Goal: Task Accomplishment & Management: Use online tool/utility

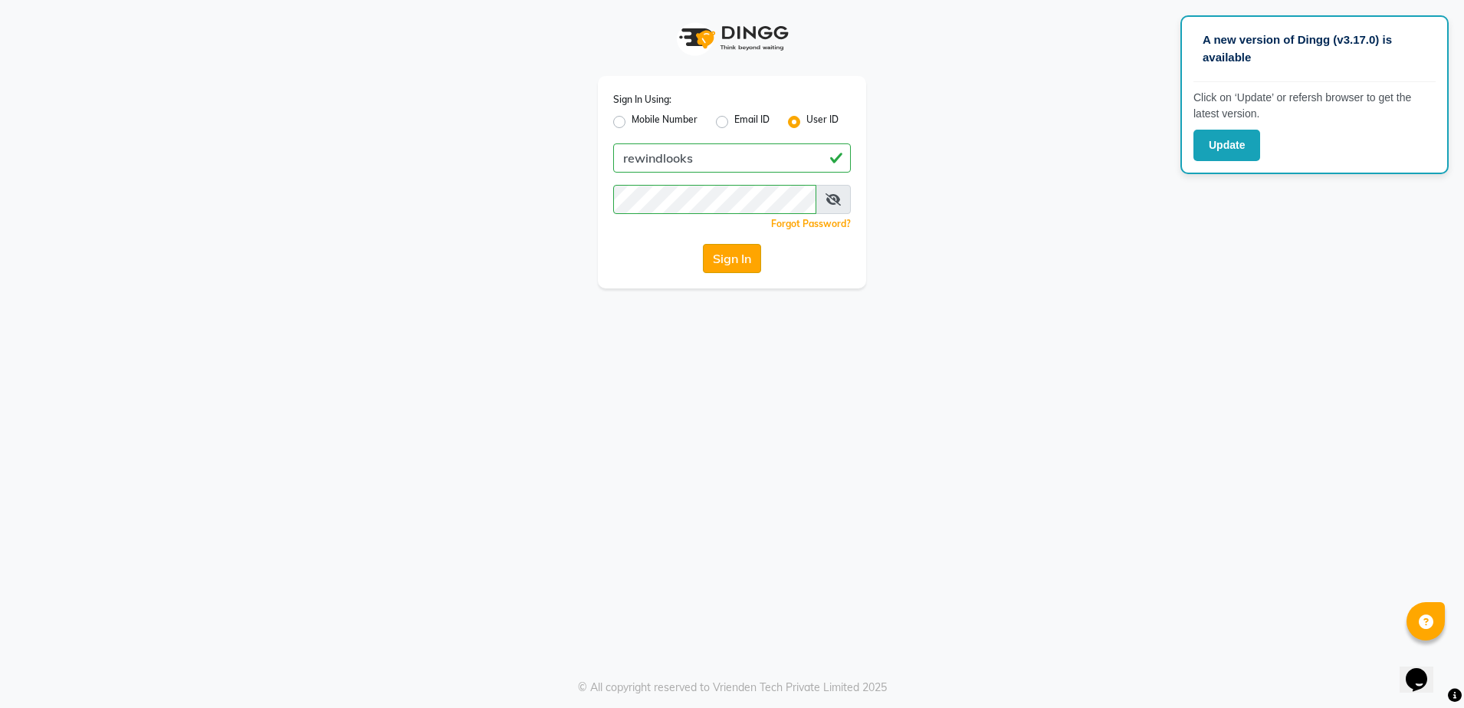
click at [721, 253] on button "Sign In" at bounding box center [732, 258] width 58 height 29
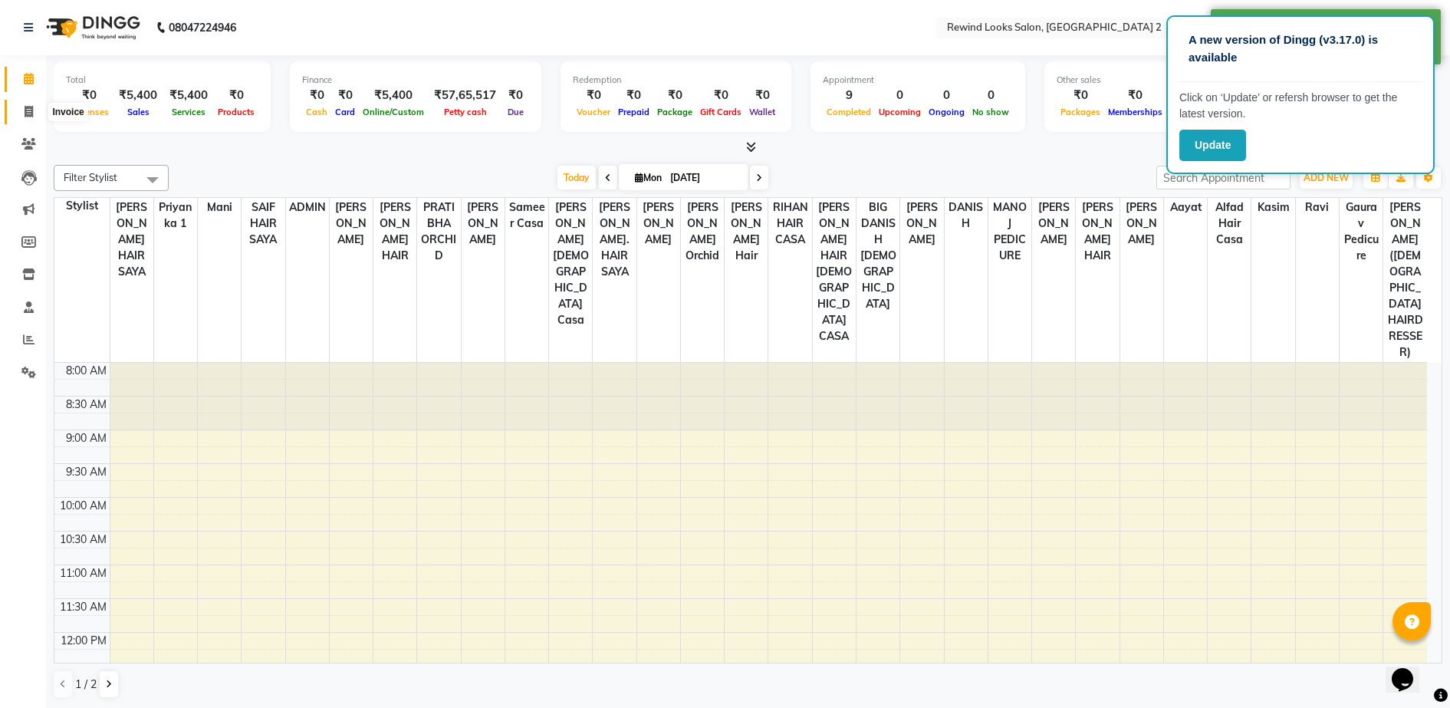
click at [34, 110] on span at bounding box center [28, 112] width 27 height 18
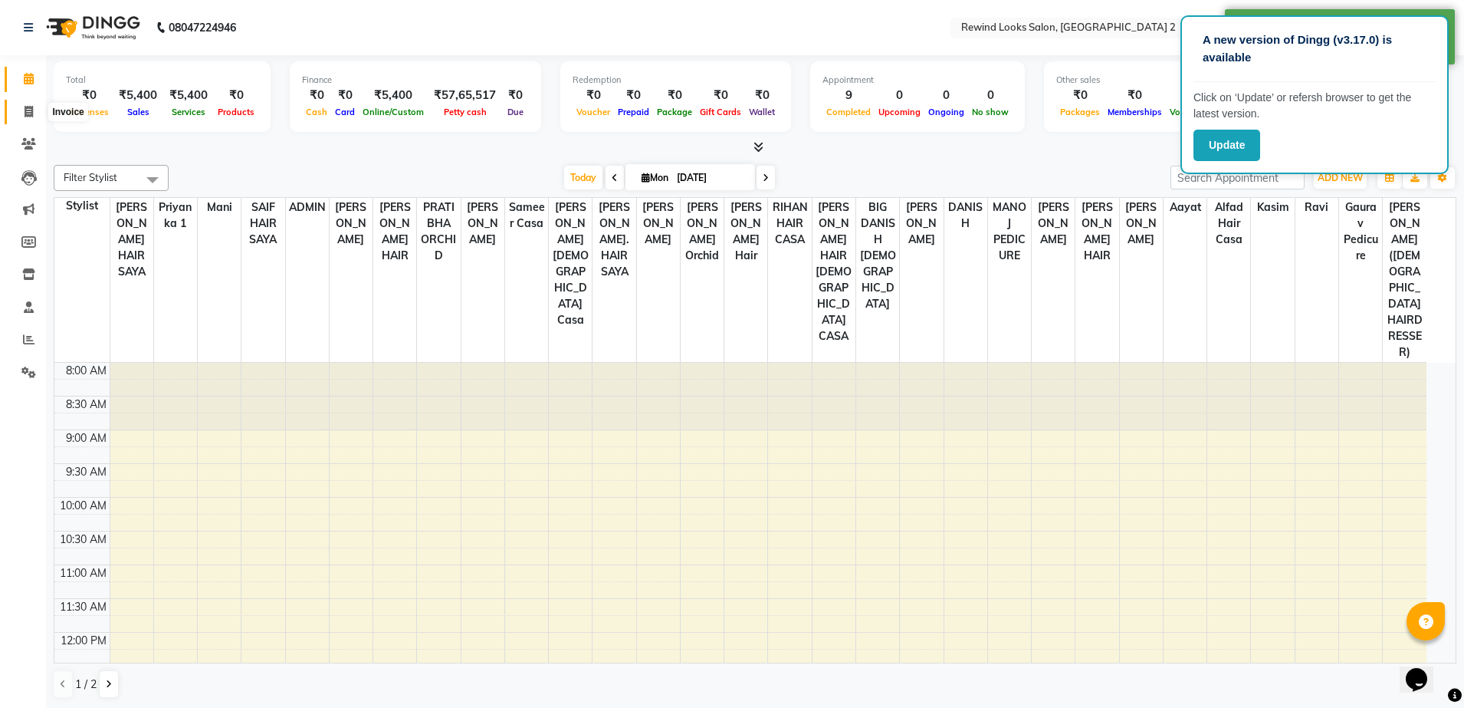
select select "4640"
select select "service"
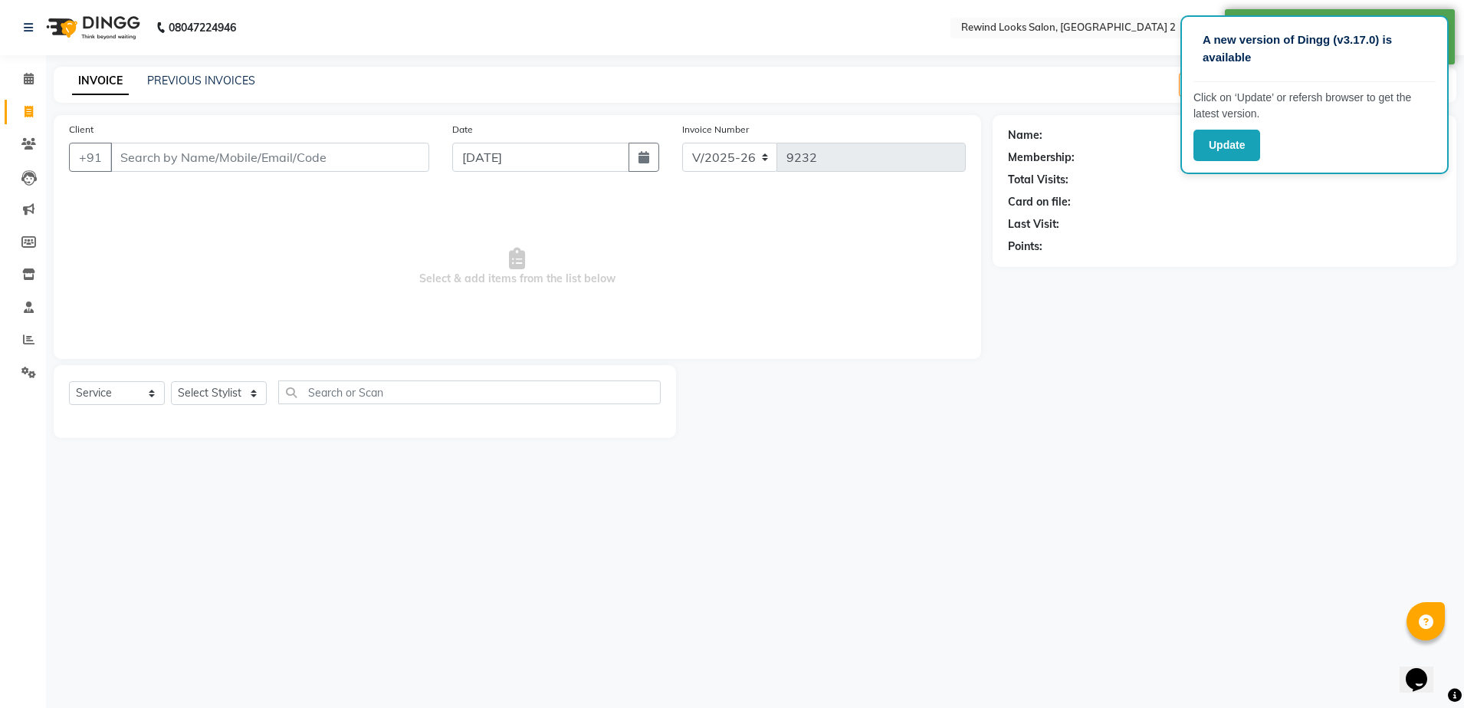
click at [145, 149] on input "Client" at bounding box center [269, 157] width 319 height 29
select select "27076"
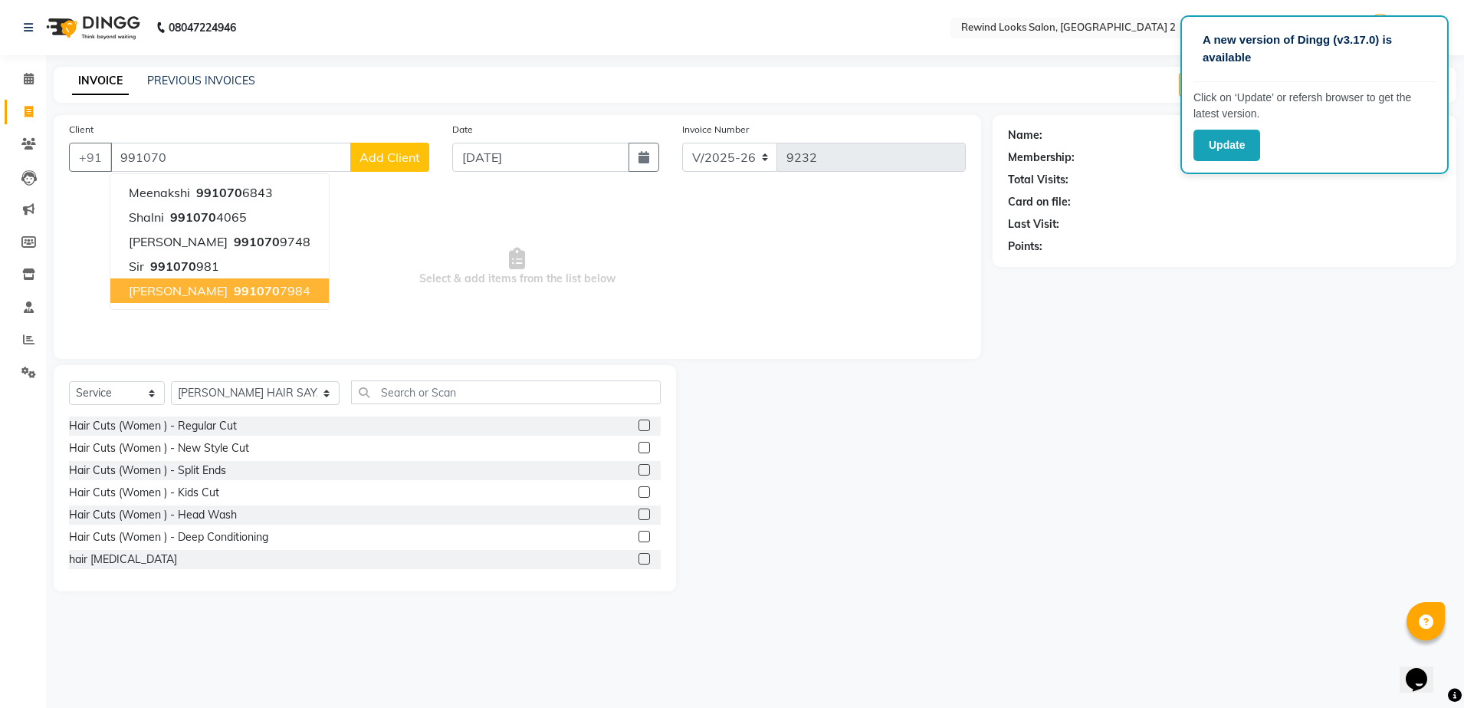
click at [186, 297] on span "[PERSON_NAME]" at bounding box center [178, 290] width 99 height 15
type input "9910707984"
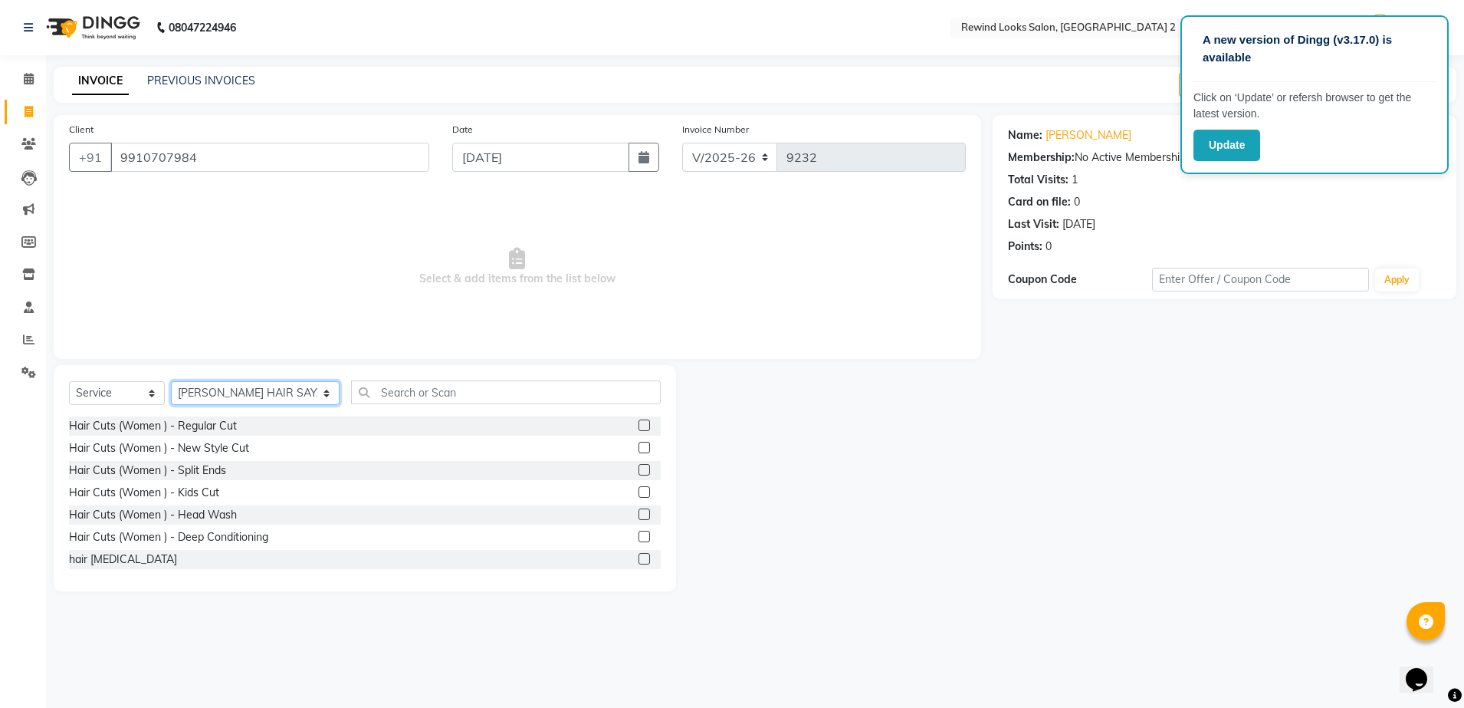
click at [225, 397] on select "Select Stylist aayat ADMIN Alfad hair Casa [PERSON_NAME] ([DEMOGRAPHIC_DATA] HA…" at bounding box center [255, 393] width 169 height 24
select select "47089"
click at [171, 381] on select "Select Stylist aayat ADMIN Alfad hair Casa [PERSON_NAME] ([DEMOGRAPHIC_DATA] HA…" at bounding box center [255, 393] width 169 height 24
click at [356, 396] on input "text" at bounding box center [506, 392] width 310 height 24
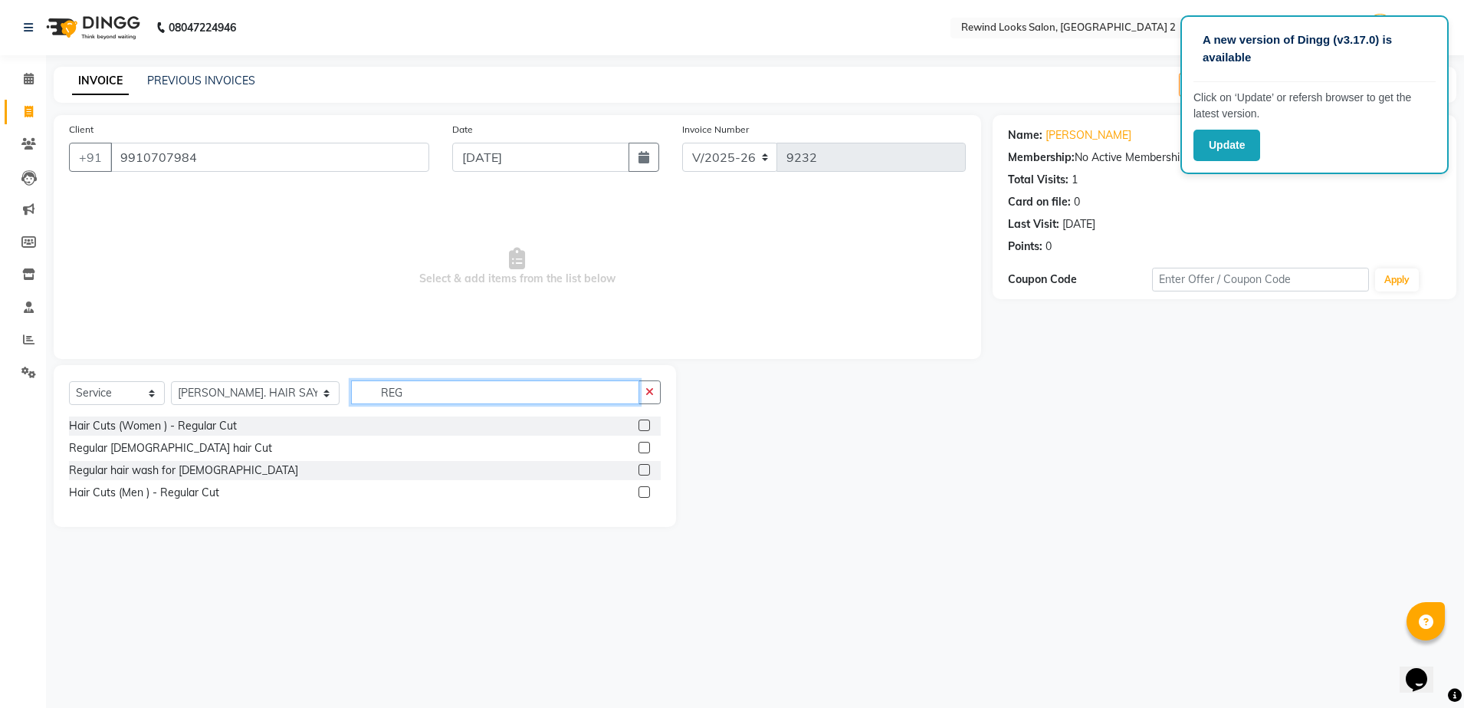
type input "REG"
drag, startPoint x: 642, startPoint y: 456, endPoint x: 642, endPoint y: 447, distance: 9.2
click at [642, 447] on div at bounding box center [644, 450] width 10 height 16
click at [642, 447] on label at bounding box center [644, 447] width 11 height 11
click at [642, 447] on input "checkbox" at bounding box center [644, 448] width 10 height 10
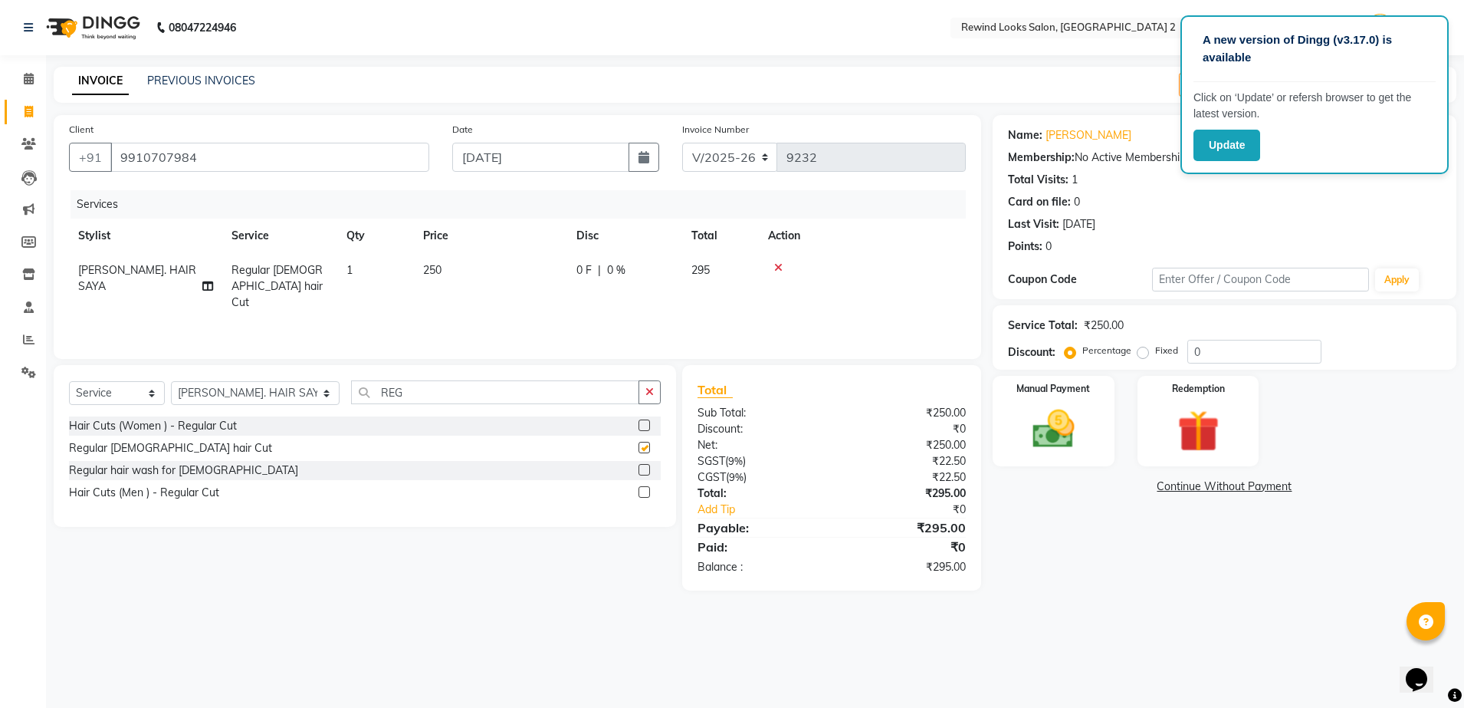
checkbox input "false"
click at [504, 268] on td "250" at bounding box center [490, 286] width 153 height 67
select select "47089"
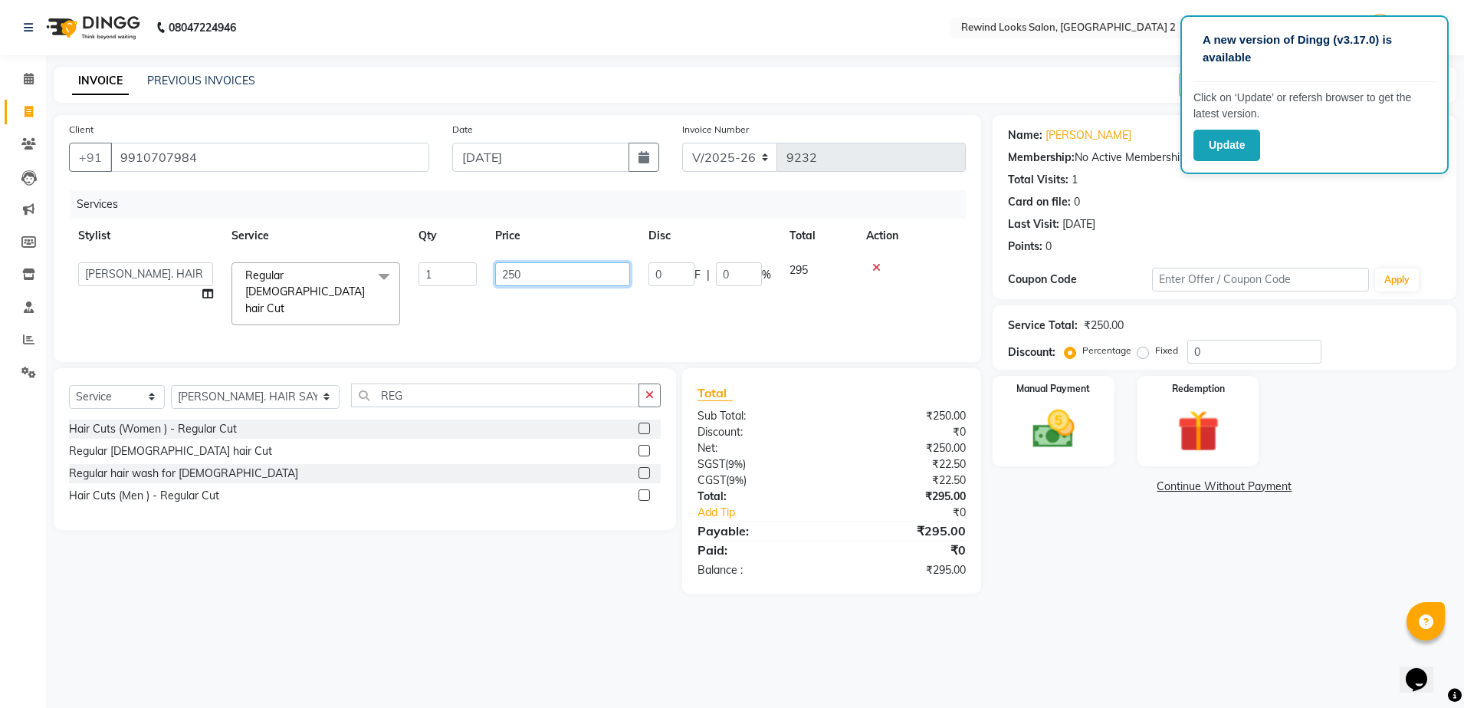
click at [580, 284] on input "250" at bounding box center [562, 274] width 135 height 24
type input "2"
type input "300"
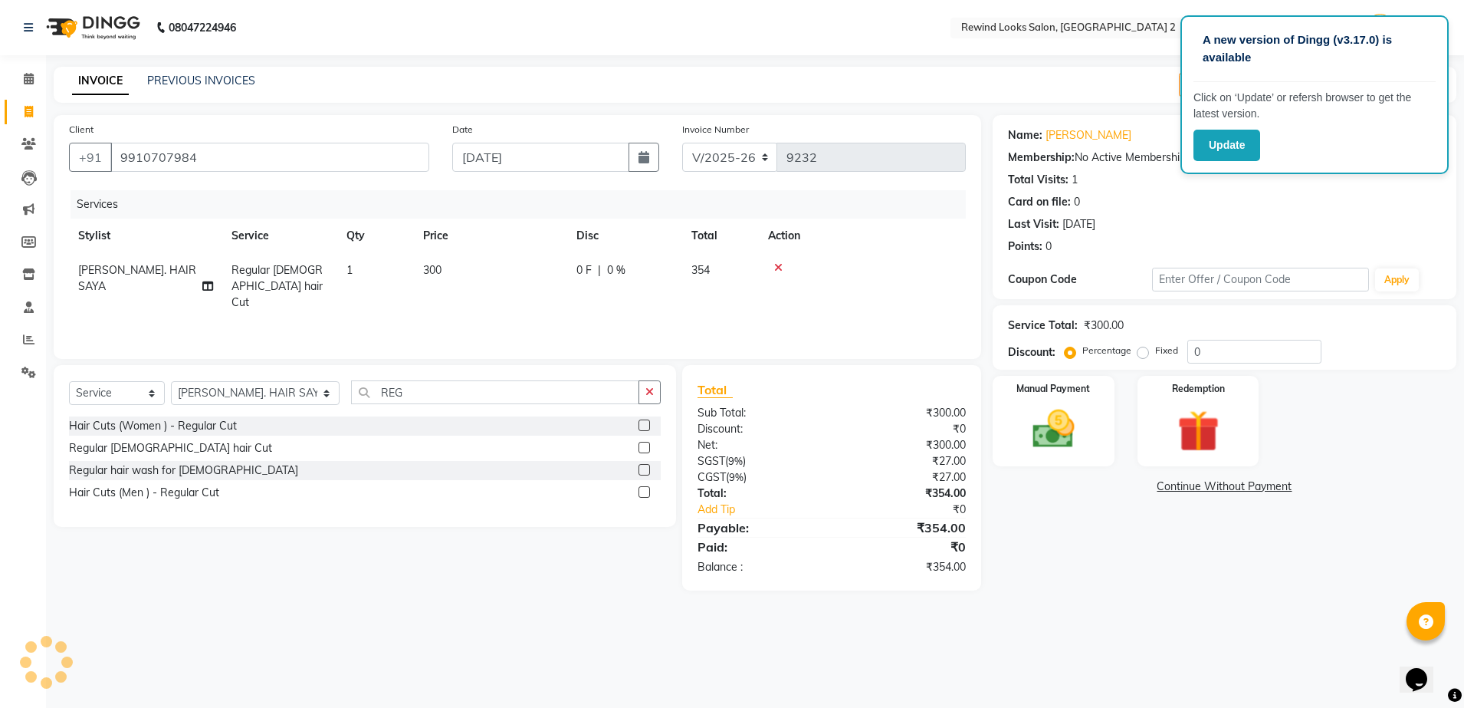
click at [622, 295] on tr "[PERSON_NAME]. HAIR SAYA Regular [DEMOGRAPHIC_DATA] hair Cut 1 300 0 F | 0 % 354" at bounding box center [517, 286] width 897 height 67
click at [1268, 214] on div "Name: [PERSON_NAME] Membership: No Active Membership Total Visits: 1 Card on fi…" at bounding box center [1224, 187] width 433 height 133
click at [1330, 130] on div "Update" at bounding box center [1315, 145] width 242 height 31
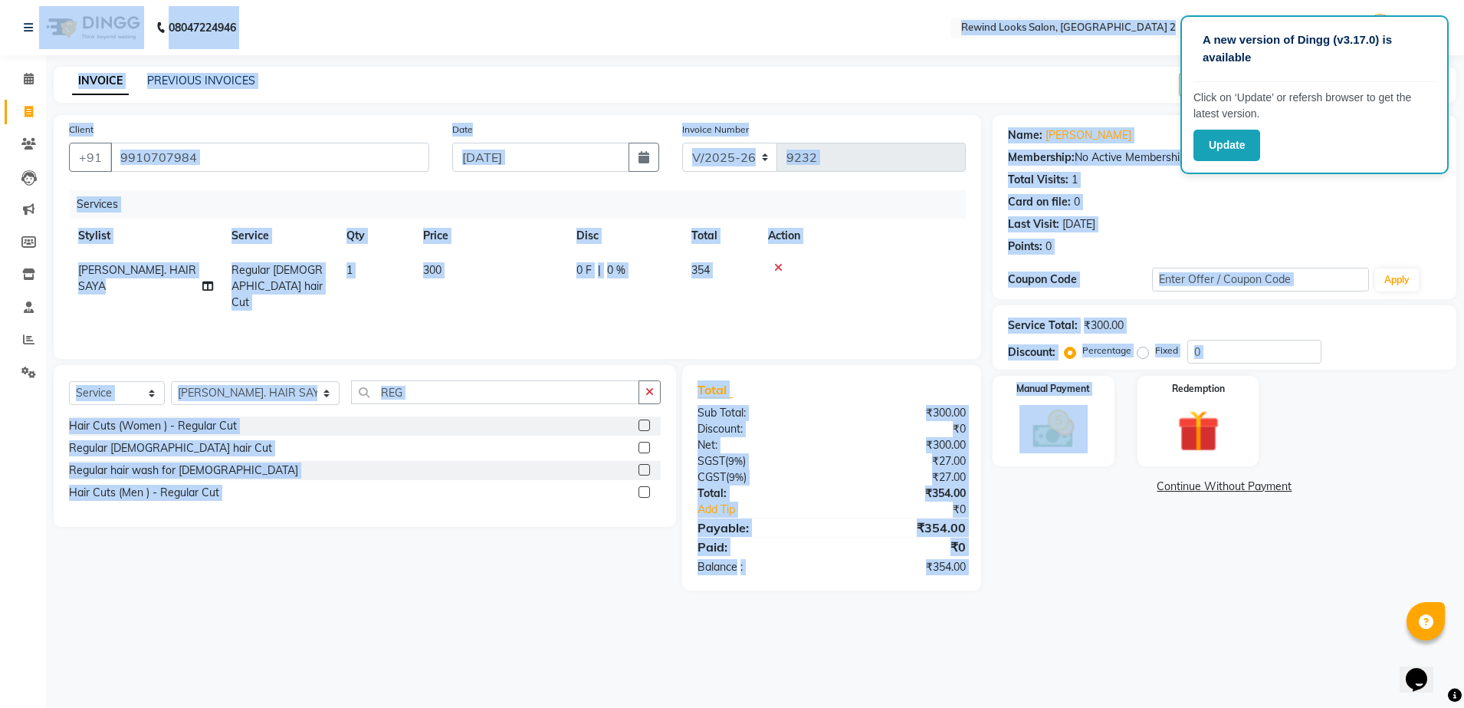
drag, startPoint x: 1365, startPoint y: 461, endPoint x: 1360, endPoint y: 174, distance: 287.5
click at [1360, 174] on div "Name: [PERSON_NAME] Membership: No Active Membership Total Visits: 1 Card on fi…" at bounding box center [1230, 352] width 475 height 475
click at [1360, 174] on app-root "A new version of Dingg (v3.17.0) is available Click on ‘Update’ or refersh brow…" at bounding box center [732, 306] width 1464 height 613
drag, startPoint x: 1360, startPoint y: 174, endPoint x: 1243, endPoint y: 146, distance: 120.7
click at [1243, 146] on button "Update" at bounding box center [1227, 145] width 67 height 31
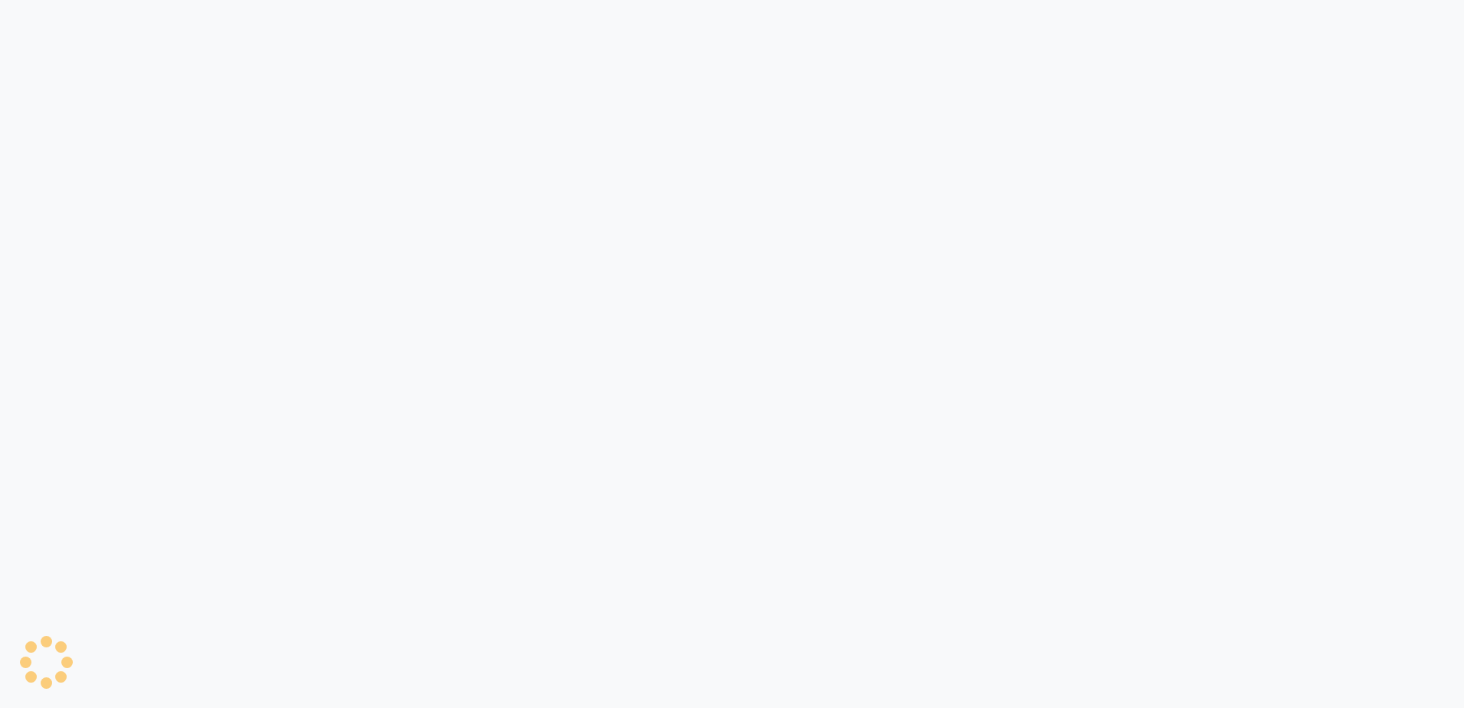
select select "4640"
select select "service"
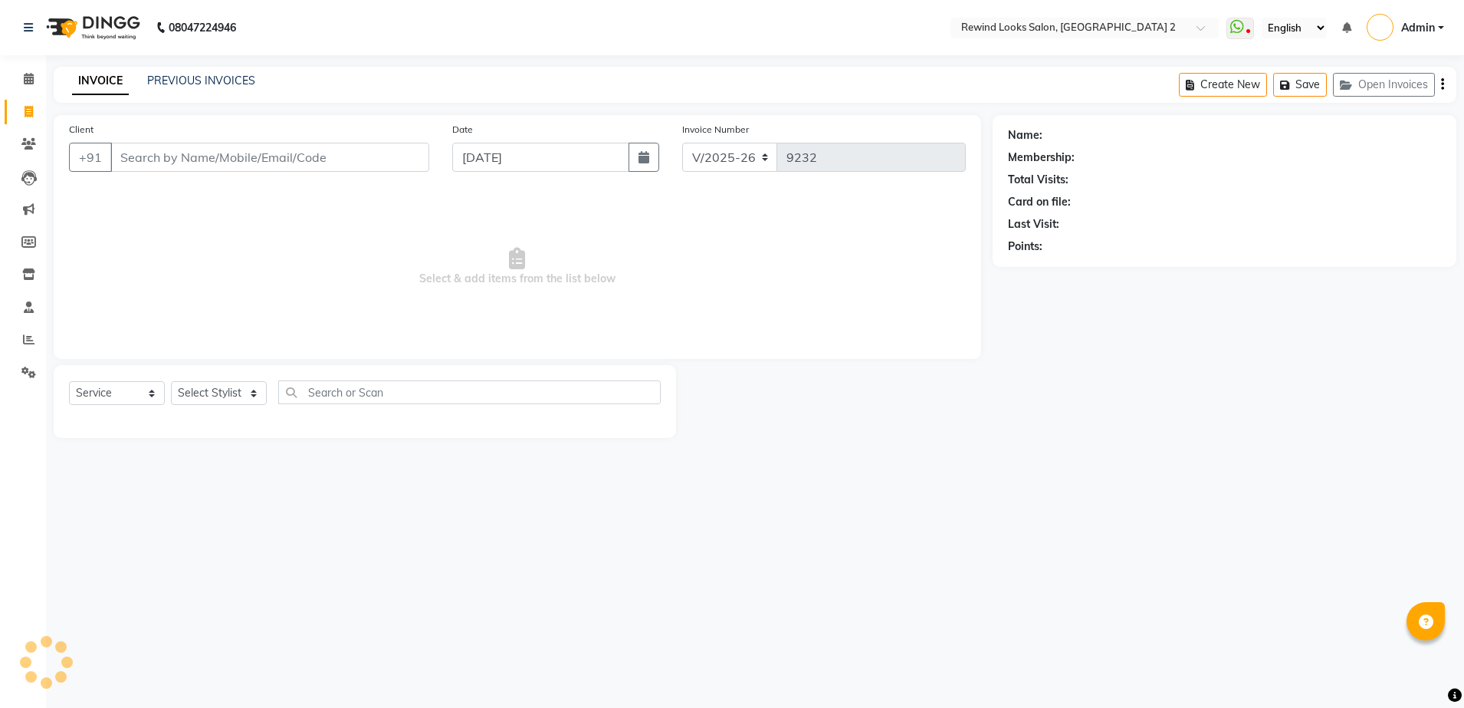
select select "27076"
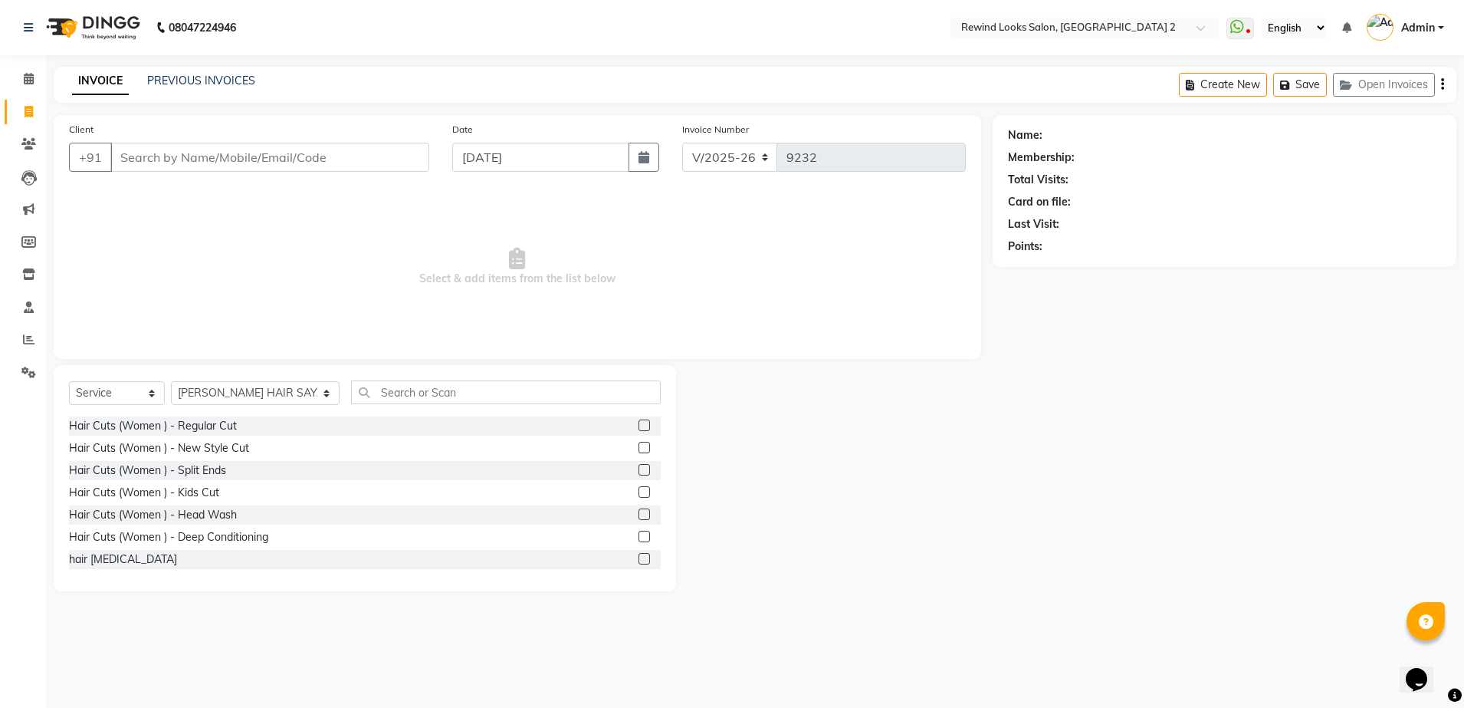
click at [340, 149] on input "Client" at bounding box center [269, 157] width 319 height 29
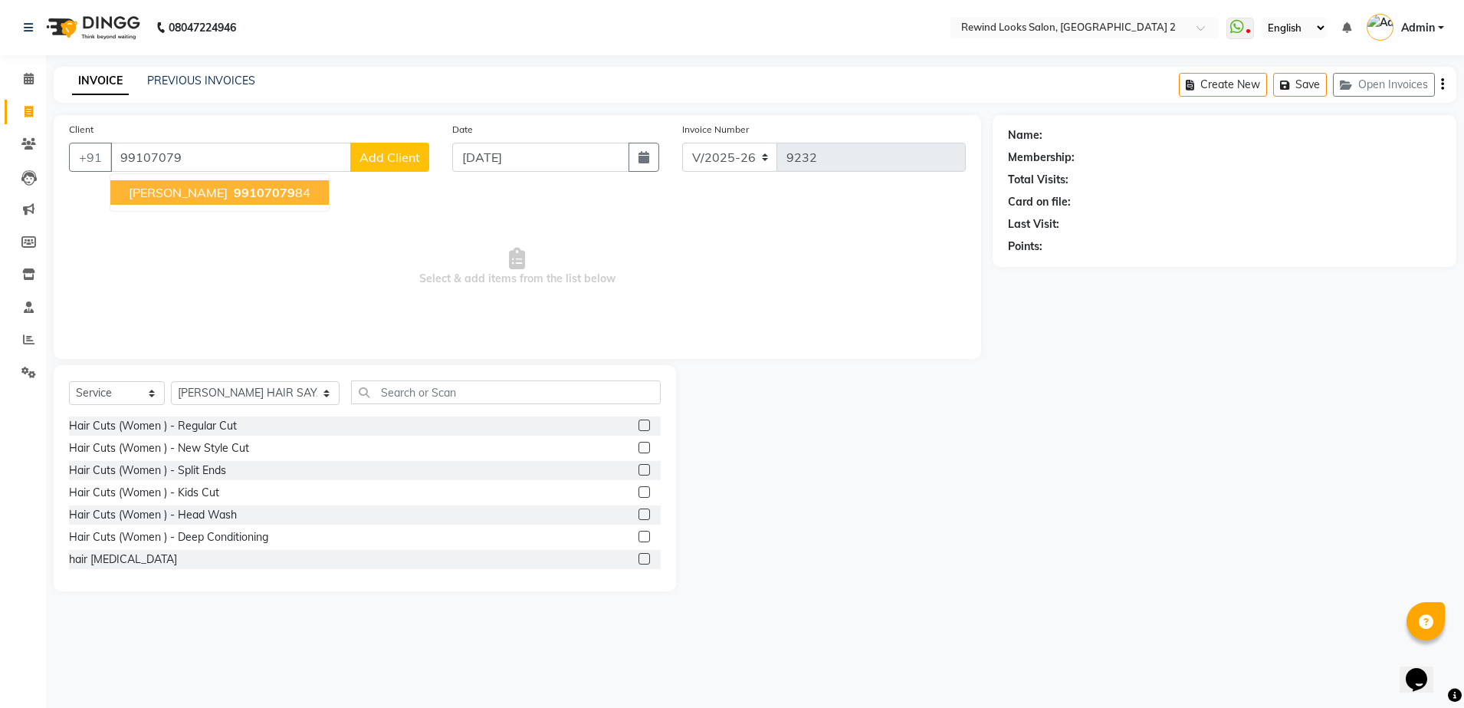
click at [277, 192] on span "99107079" at bounding box center [264, 192] width 61 height 15
type input "9910707984"
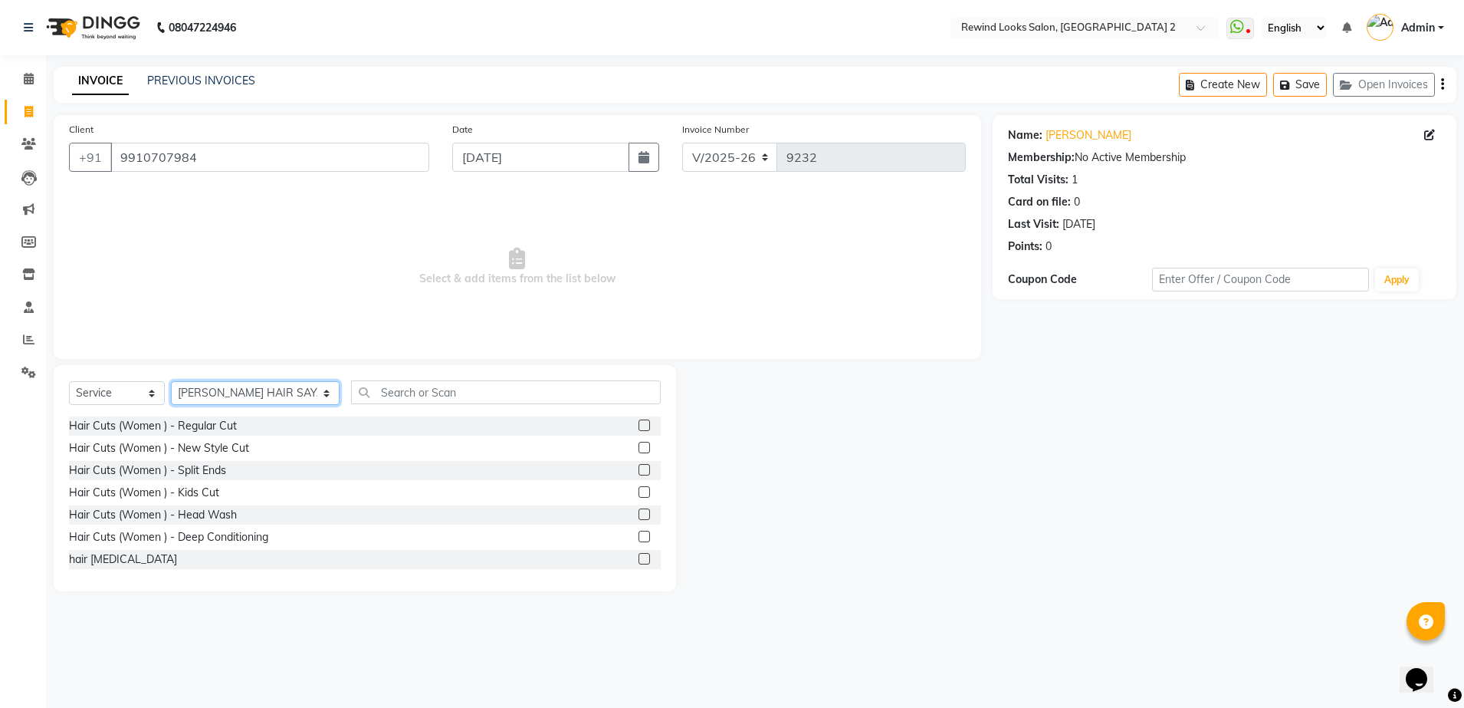
click at [253, 383] on select "Select Stylist aayat ADMIN Alfad hair Casa [PERSON_NAME] ([DEMOGRAPHIC_DATA] HA…" at bounding box center [255, 393] width 169 height 24
select select "47089"
click at [171, 381] on select "Select Stylist aayat ADMIN Alfad hair Casa [PERSON_NAME] ([DEMOGRAPHIC_DATA] HA…" at bounding box center [255, 393] width 169 height 24
click at [351, 380] on input "text" at bounding box center [506, 392] width 310 height 24
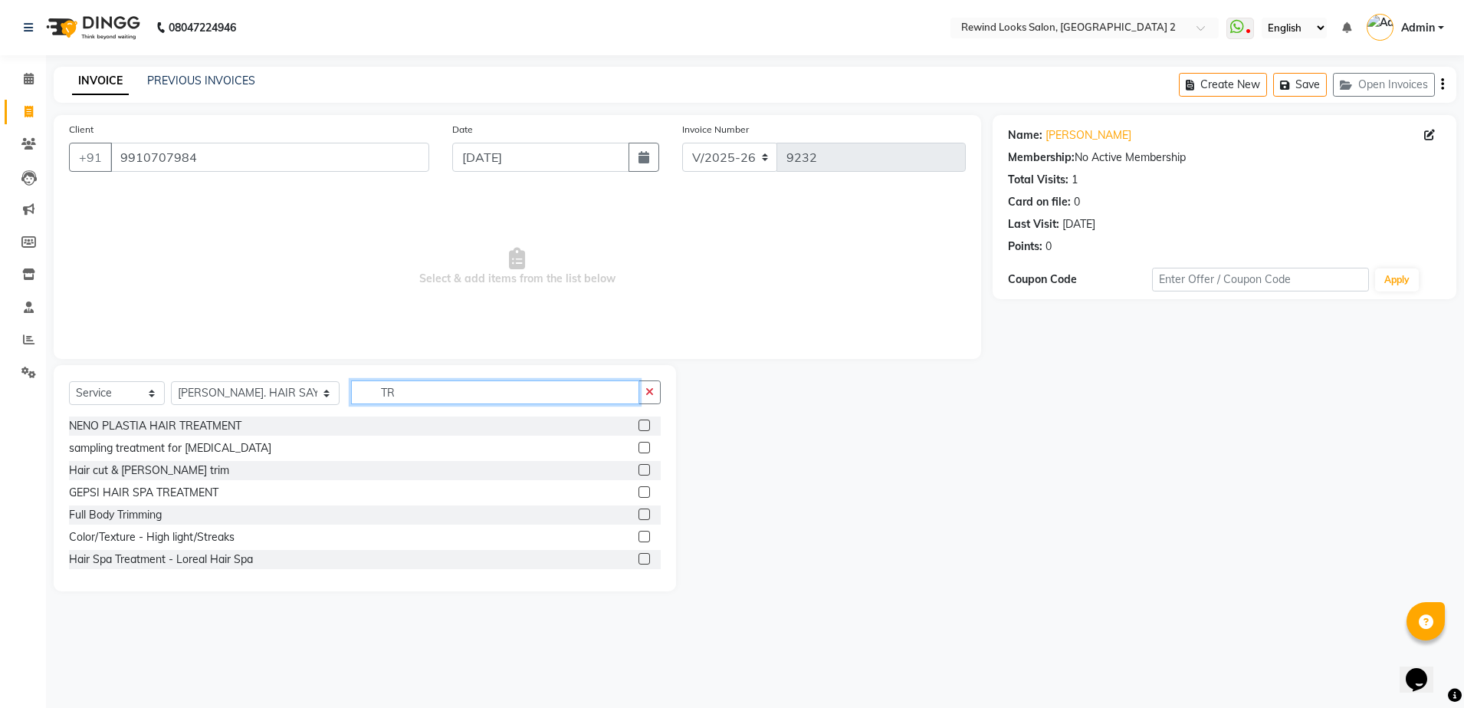
type input "T"
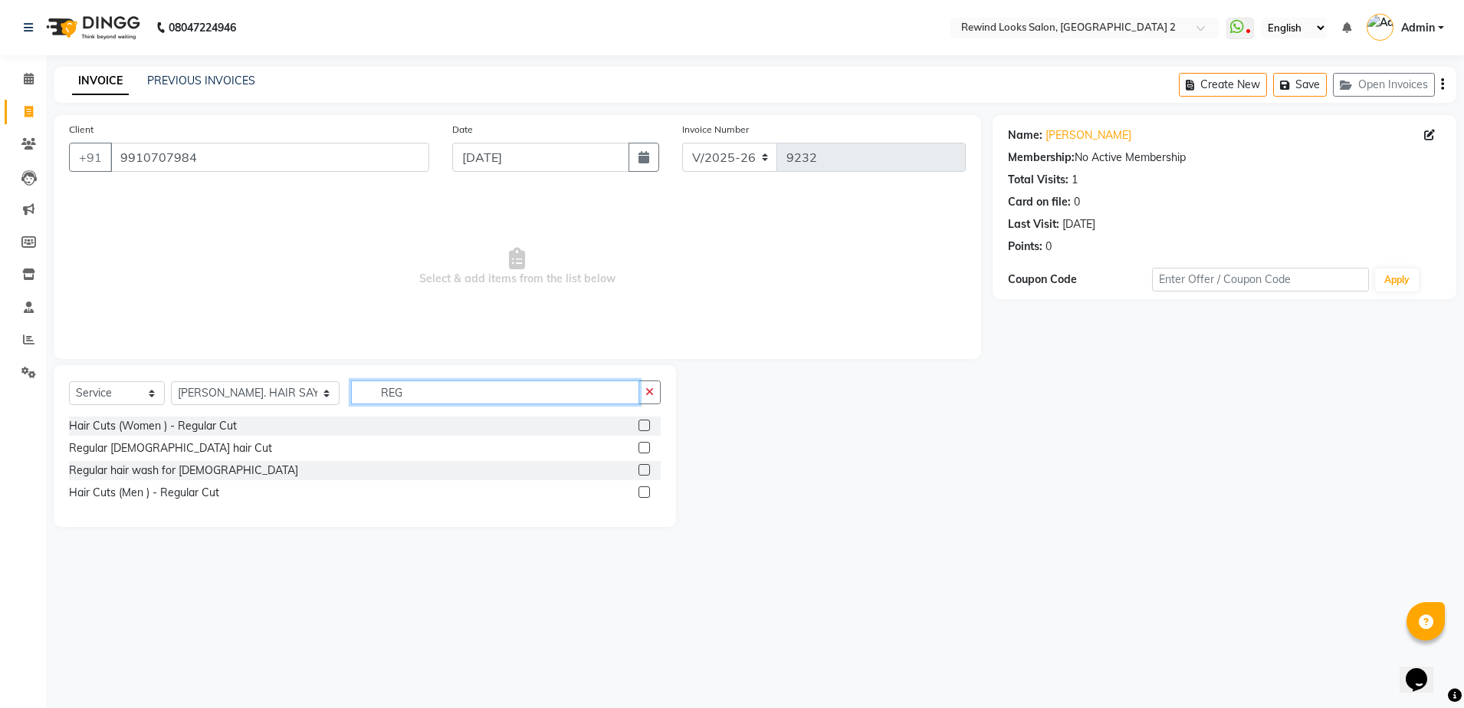
type input "REG"
click at [640, 446] on label at bounding box center [644, 447] width 11 height 11
click at [640, 446] on input "checkbox" at bounding box center [644, 448] width 10 height 10
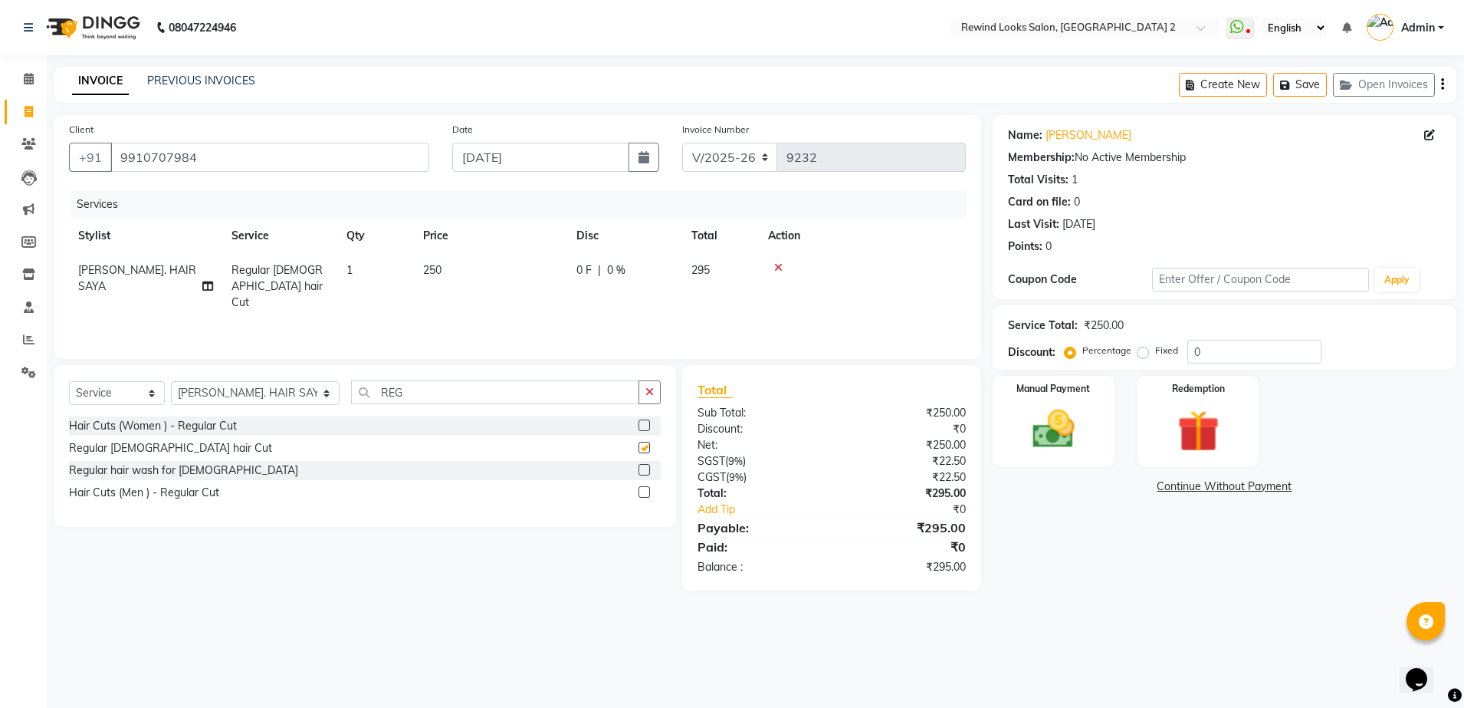
checkbox input "false"
click at [521, 268] on td "250" at bounding box center [490, 286] width 153 height 67
select select "47089"
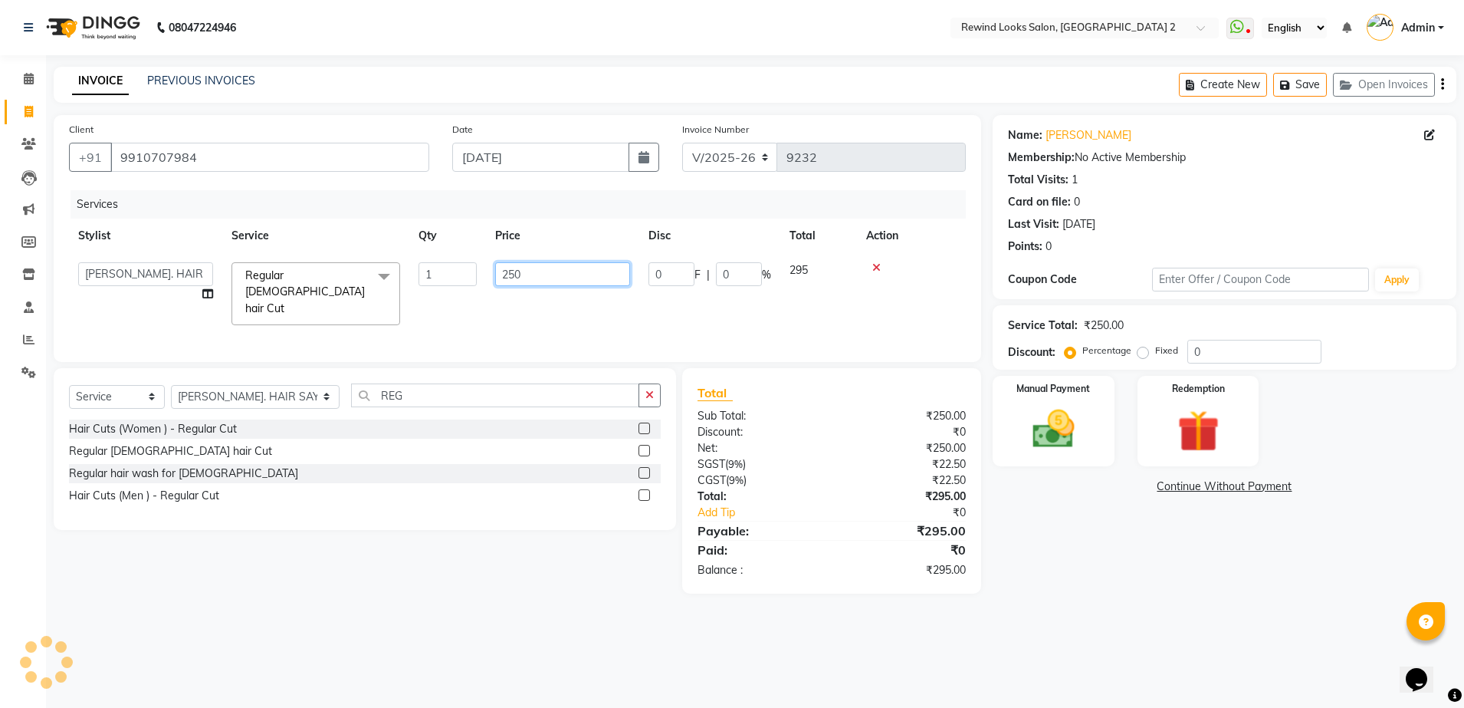
click at [546, 271] on input "250" at bounding box center [562, 274] width 135 height 24
type input "2"
type input "300"
click at [583, 301] on tr "aayat ADMIN Alfad hair Casa ARBAZ (MALE HAIRDRESSER) ASHWANI HAIR SAYA BIG DANI…" at bounding box center [517, 293] width 897 height 81
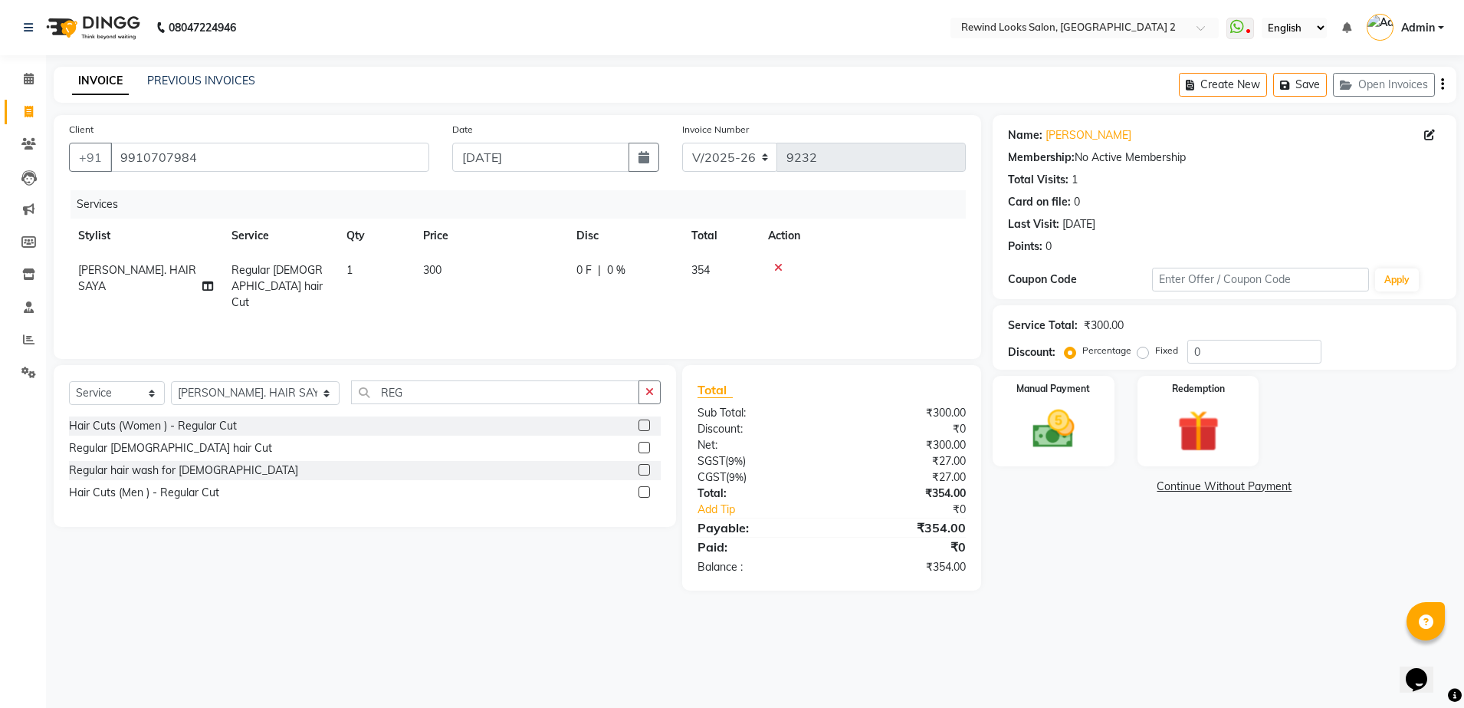
click at [1441, 84] on icon "button" at bounding box center [1442, 84] width 3 height 1
select select "27076"
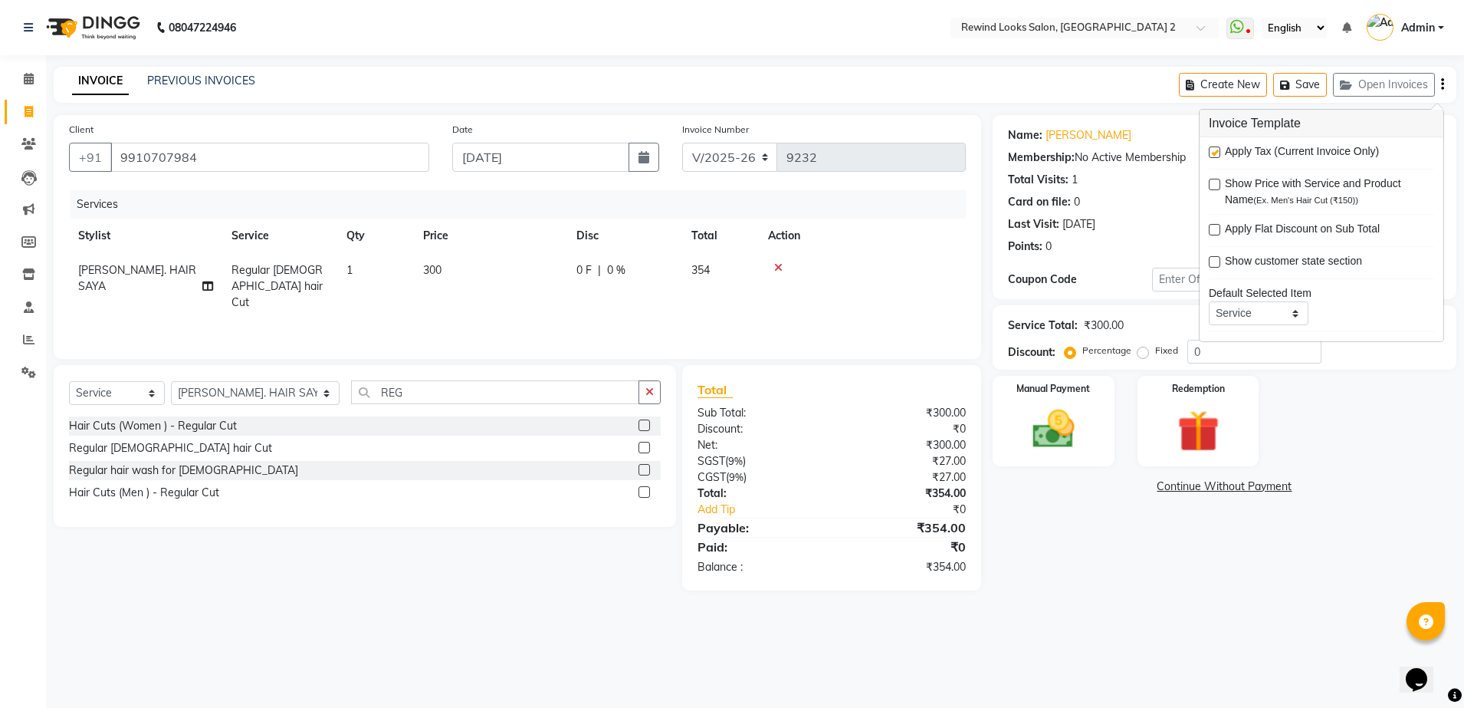
click at [1441, 84] on icon "button" at bounding box center [1442, 84] width 3 height 1
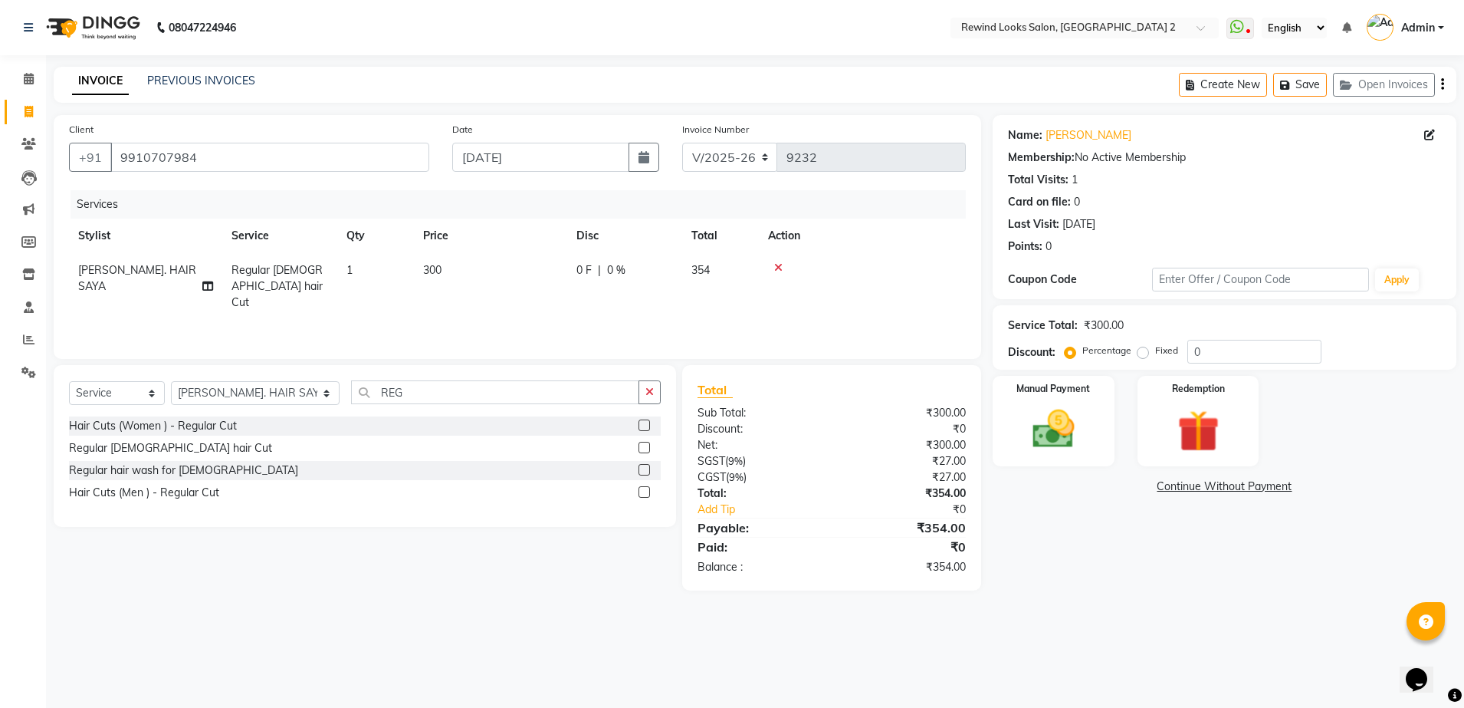
click at [1440, 83] on div "Create New Save Open Invoices" at bounding box center [1318, 85] width 278 height 36
click at [1442, 84] on icon "button" at bounding box center [1442, 84] width 3 height 1
select select "27076"
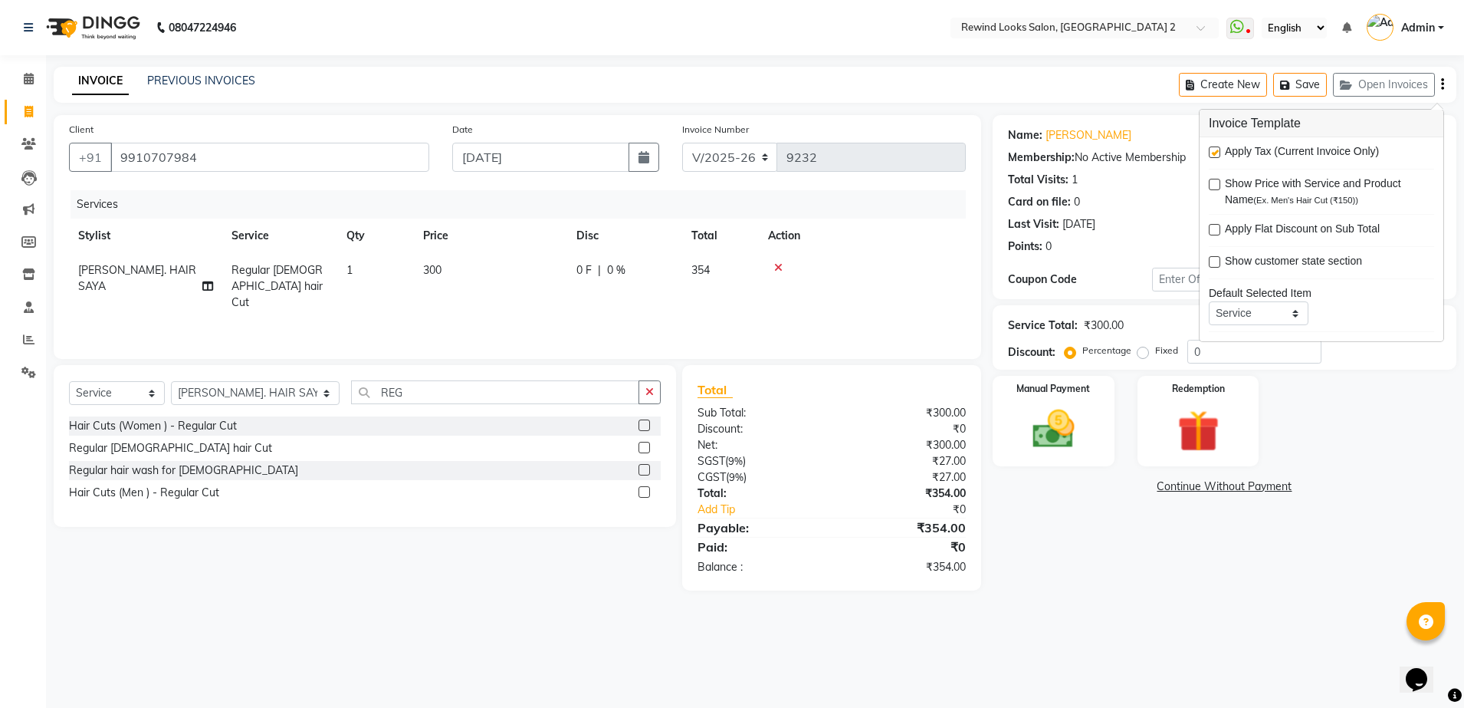
click at [1442, 84] on icon "button" at bounding box center [1442, 84] width 3 height 1
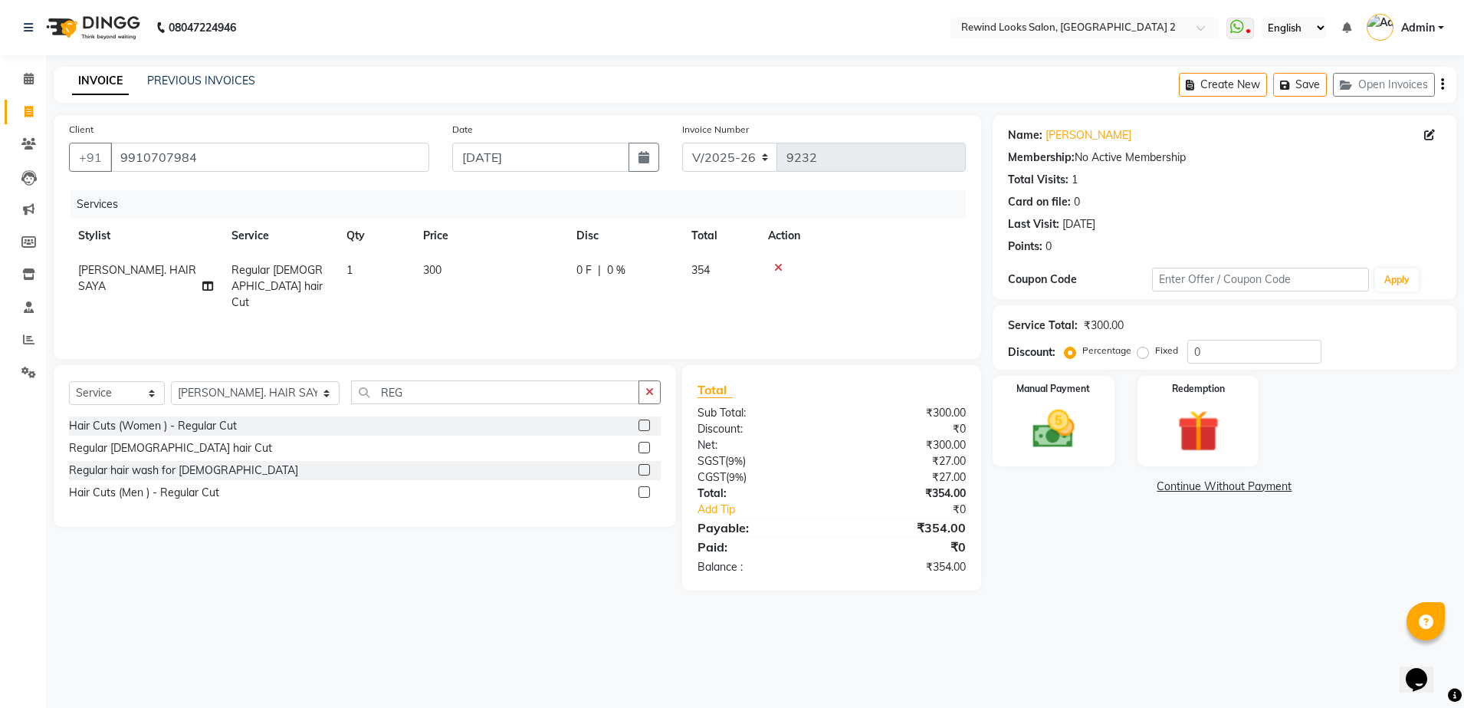
click at [1442, 85] on icon "button" at bounding box center [1442, 84] width 3 height 1
select select "27076"
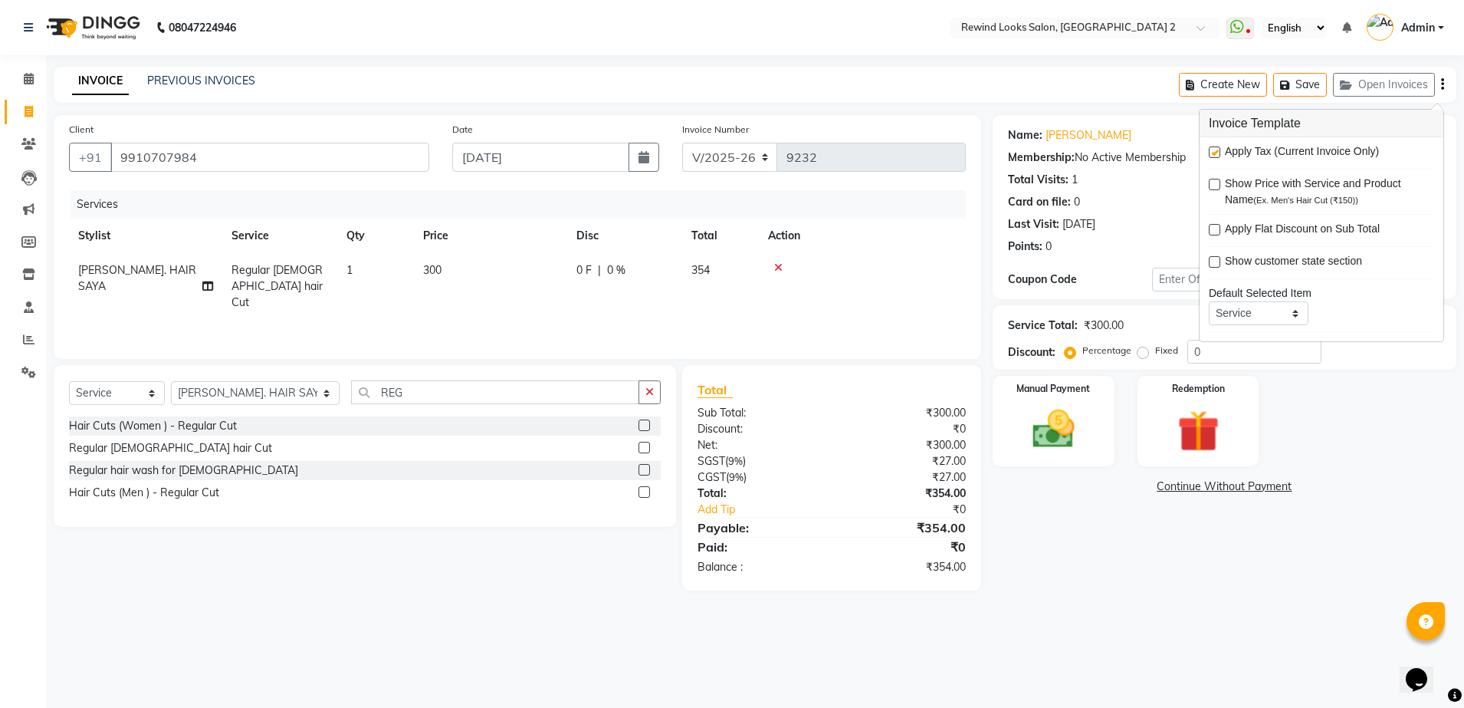
click at [1215, 151] on label at bounding box center [1214, 151] width 11 height 11
click at [1215, 151] on input "checkbox" at bounding box center [1214, 153] width 10 height 10
checkbox input "false"
click at [1086, 416] on img at bounding box center [1053, 429] width 71 height 51
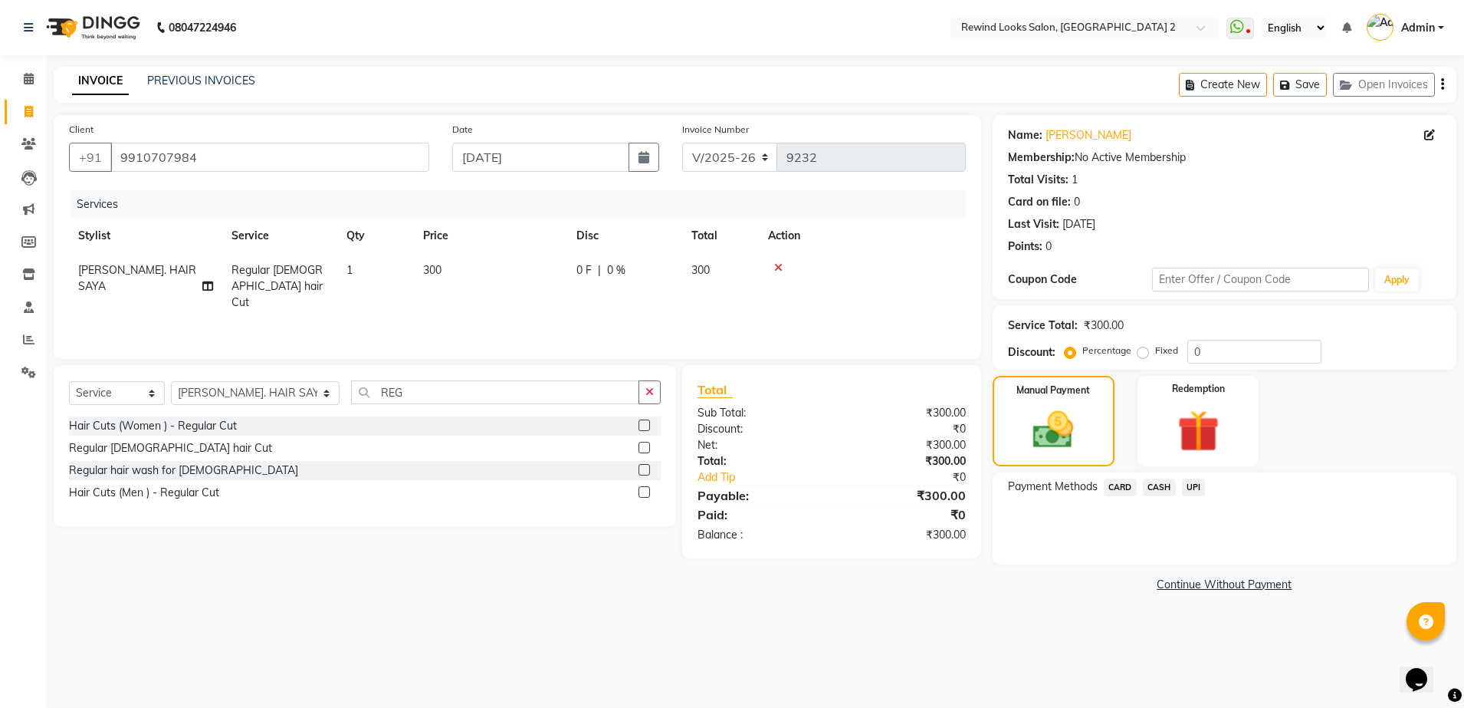
click at [1193, 488] on span "UPI" at bounding box center [1194, 487] width 24 height 18
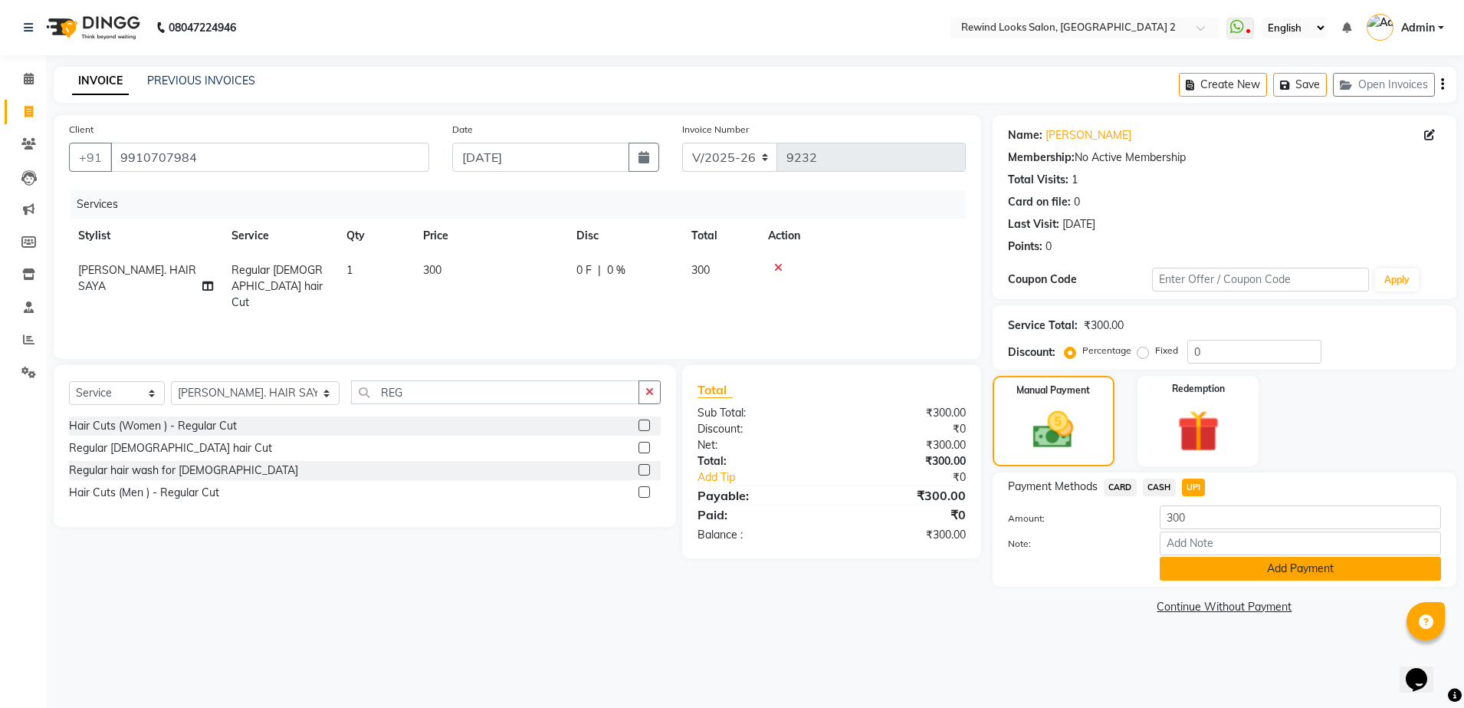
click at [1200, 563] on button "Add Payment" at bounding box center [1300, 569] width 281 height 24
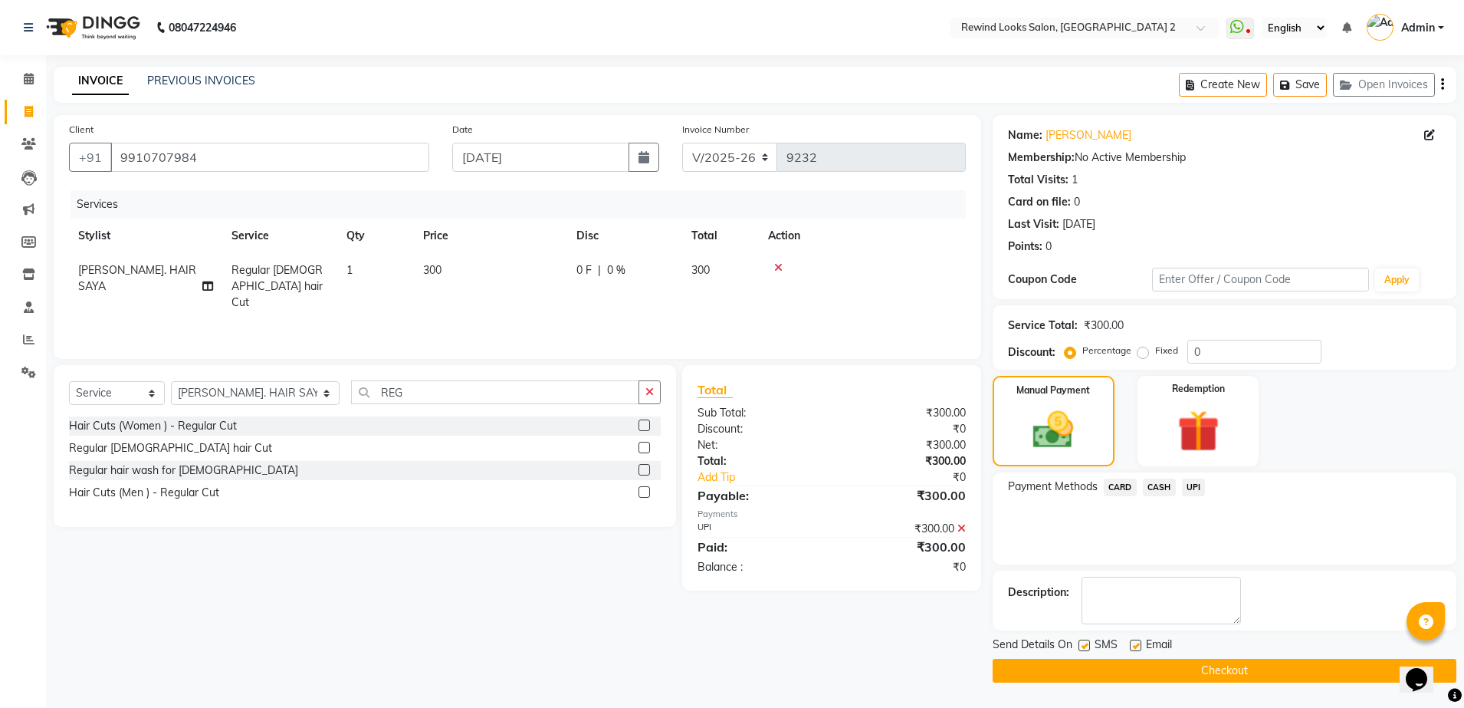
click at [1236, 665] on button "Checkout" at bounding box center [1225, 671] width 464 height 24
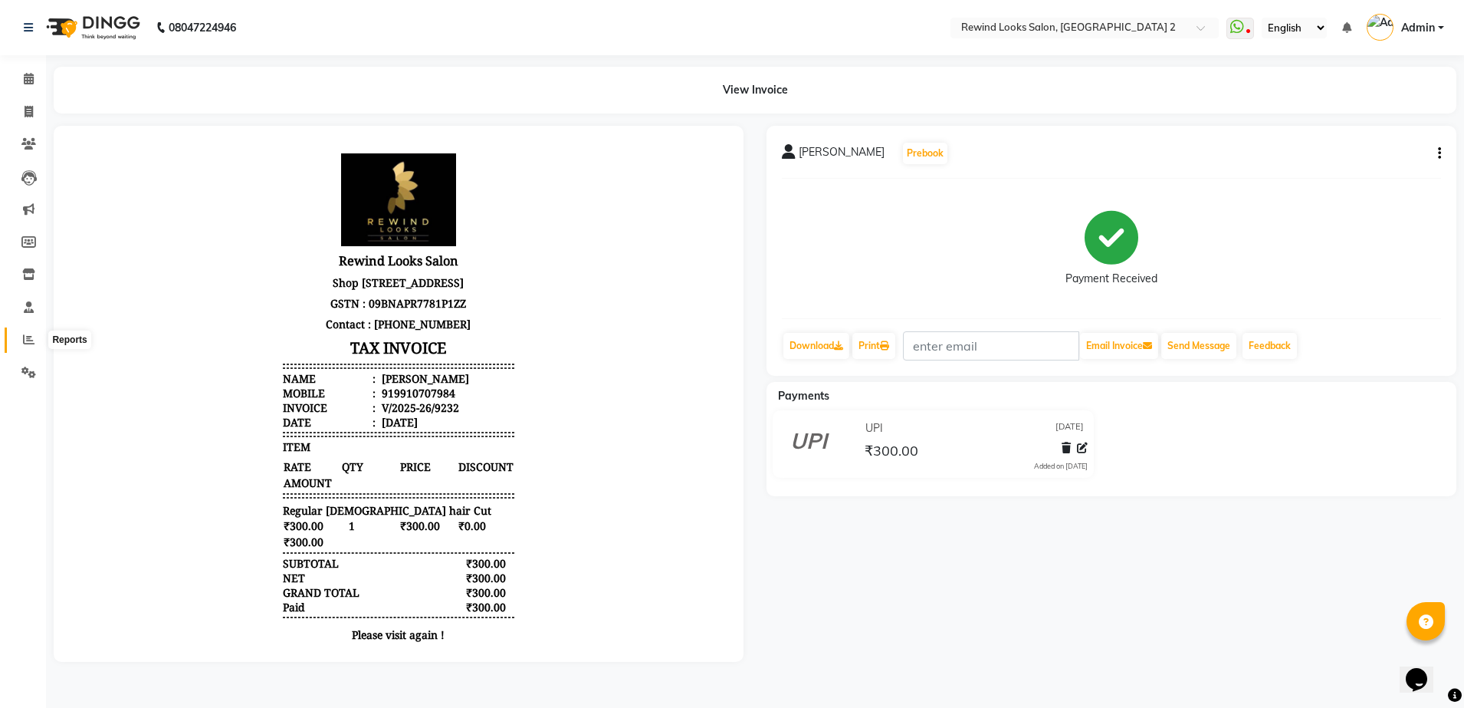
click at [22, 337] on span at bounding box center [28, 340] width 27 height 18
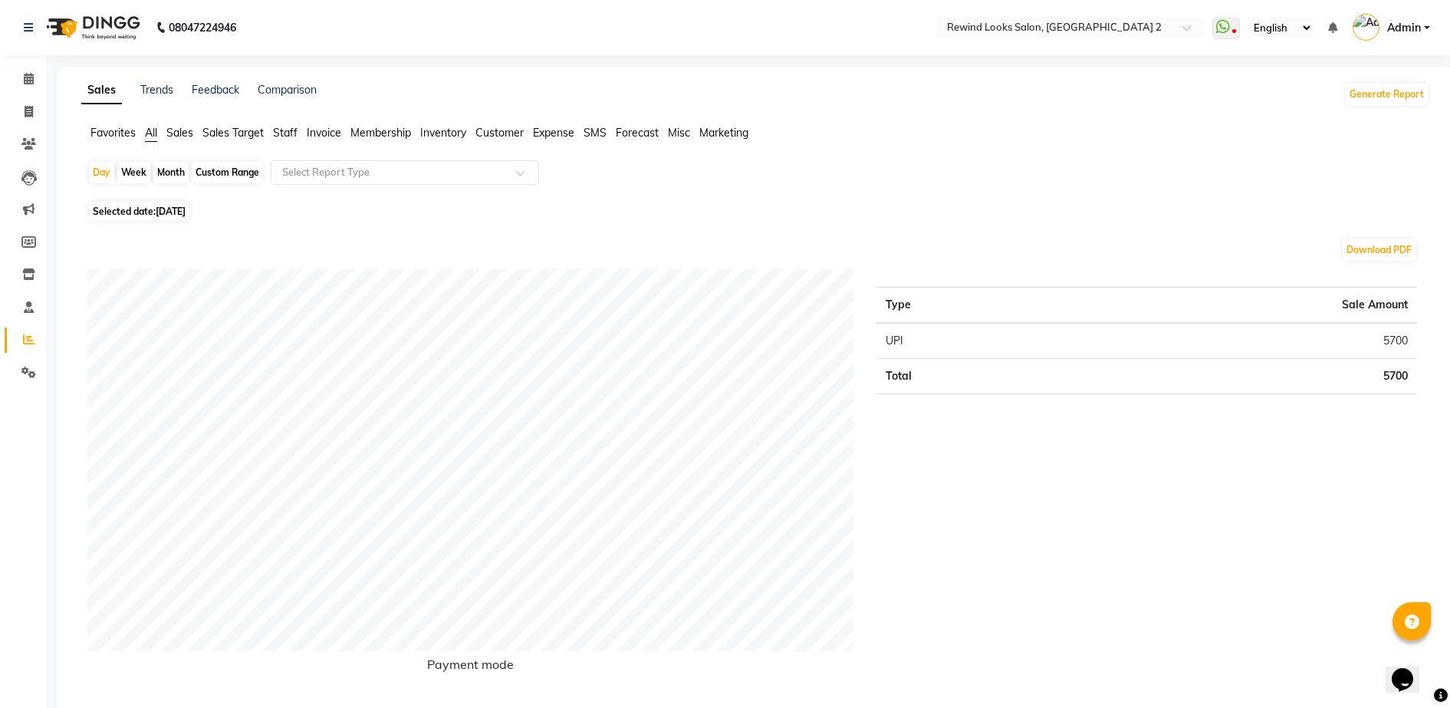
click at [290, 132] on span "Staff" at bounding box center [285, 133] width 25 height 14
